Goal: Obtain resource: Download file/media

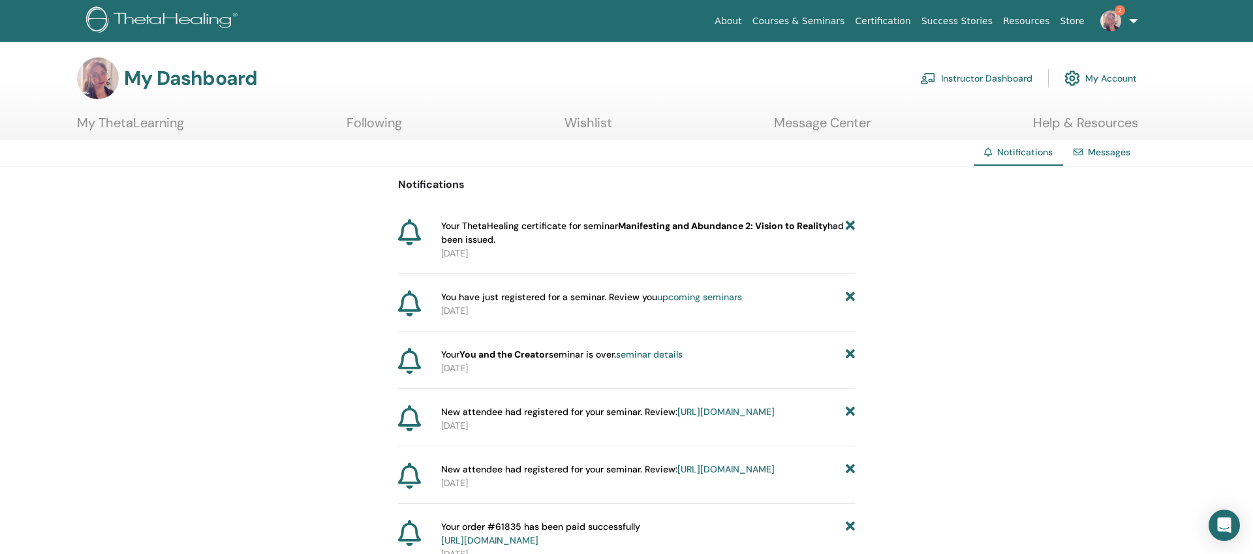
click at [669, 226] on b "Manifesting and Abundance 2: Vision to Reality" at bounding box center [722, 226] width 209 height 12
click at [485, 247] on p "[DATE]" at bounding box center [648, 254] width 414 height 14
click at [174, 88] on h3 "My Dashboard" at bounding box center [190, 78] width 133 height 23
click at [141, 127] on link "My ThetaLearning" at bounding box center [130, 127] width 107 height 25
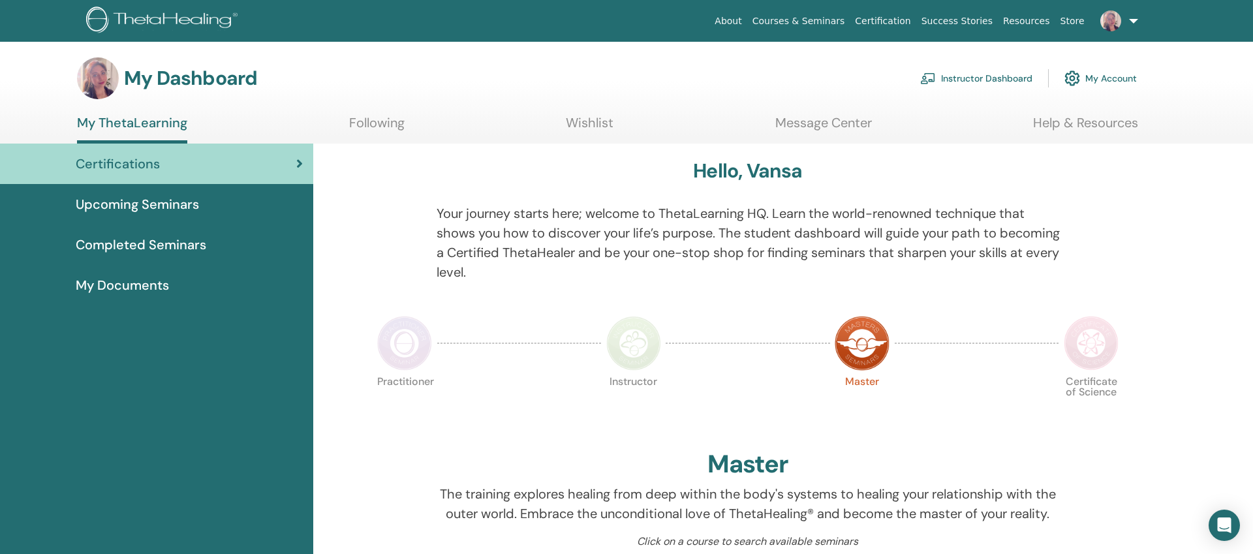
click at [142, 282] on span "My Documents" at bounding box center [122, 285] width 93 height 20
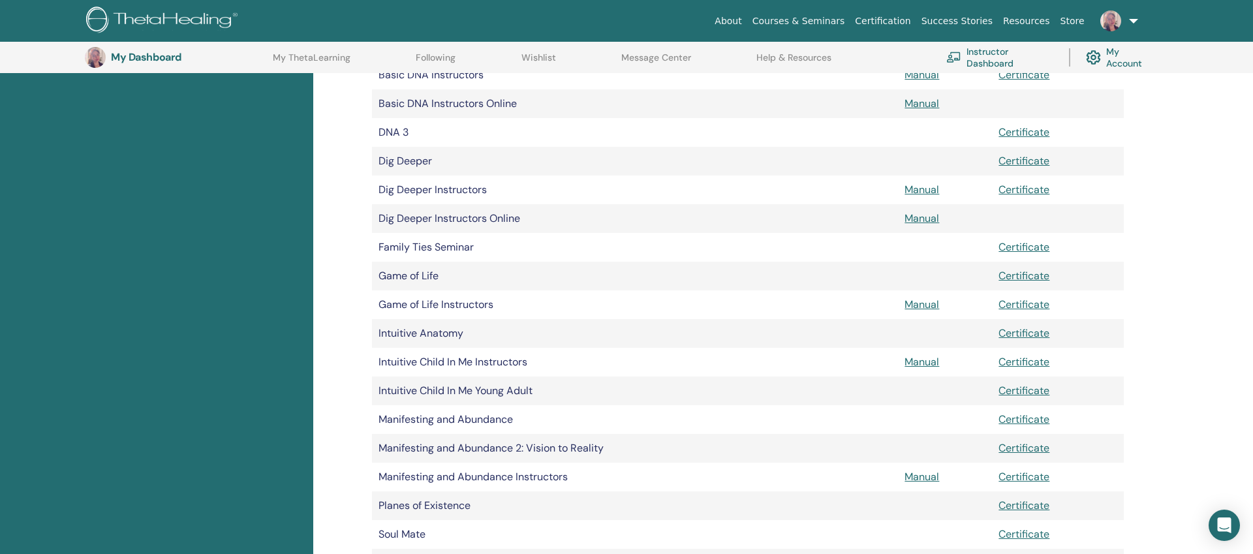
scroll to position [378, 0]
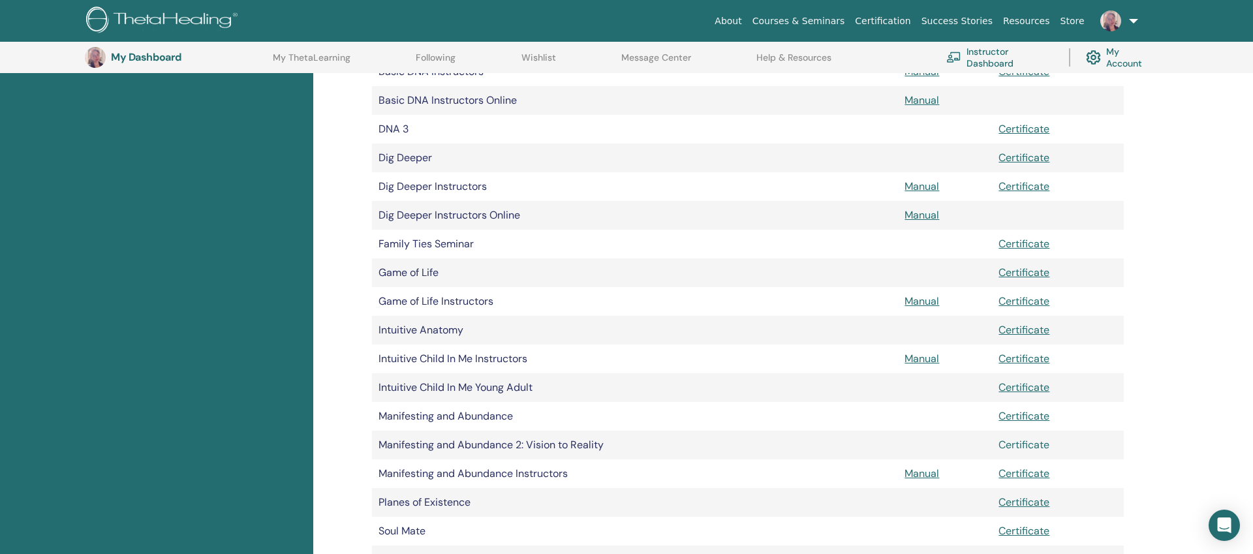
click at [1026, 446] on link "Certificate" at bounding box center [1023, 445] width 51 height 14
click at [1014, 416] on link "Certificate" at bounding box center [1023, 416] width 51 height 14
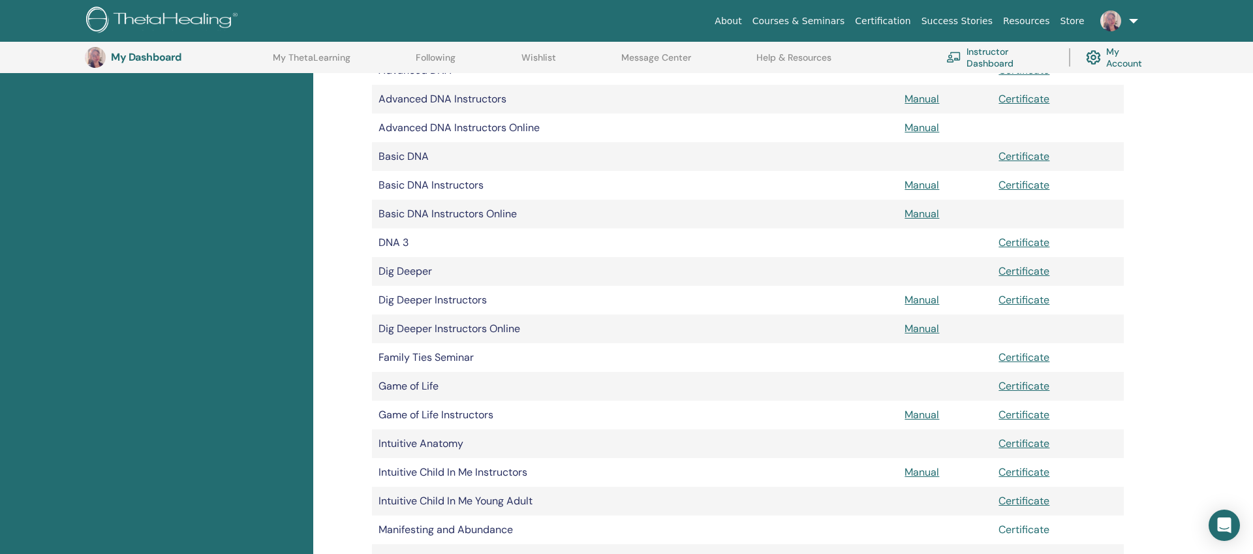
scroll to position [0, 0]
